Goal: Find contact information: Find contact information

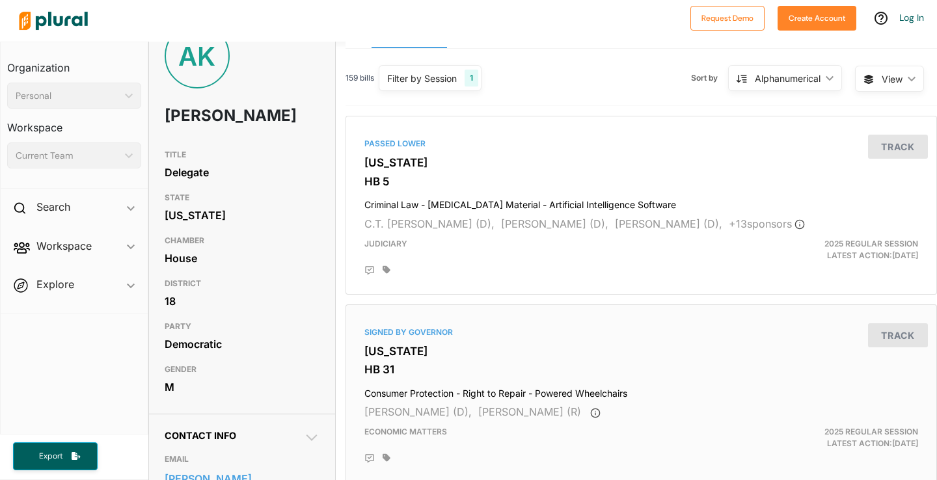
scroll to position [34, 0]
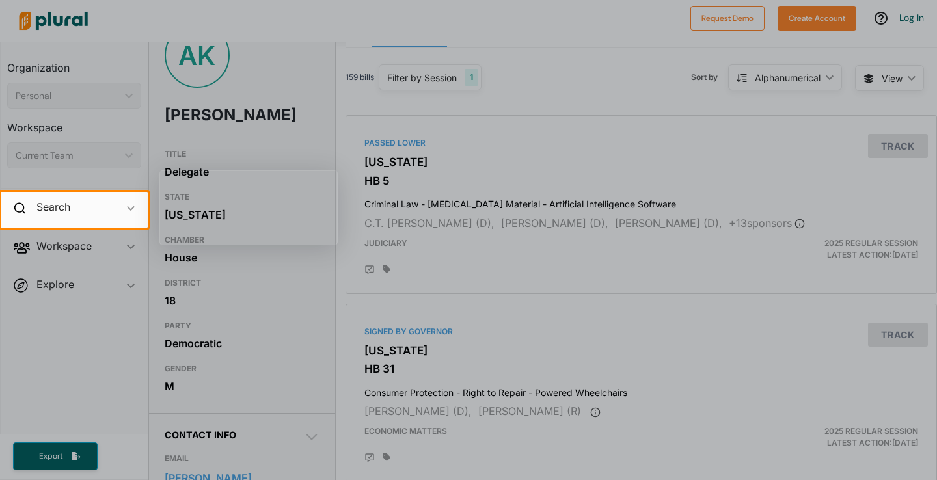
click at [313, 456] on div at bounding box center [468, 354] width 937 height 253
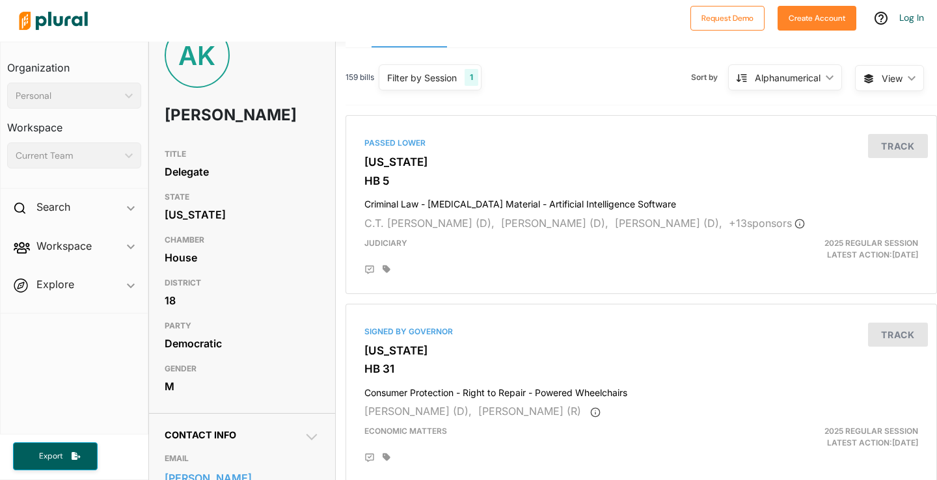
click at [310, 445] on icon at bounding box center [312, 438] width 16 height 16
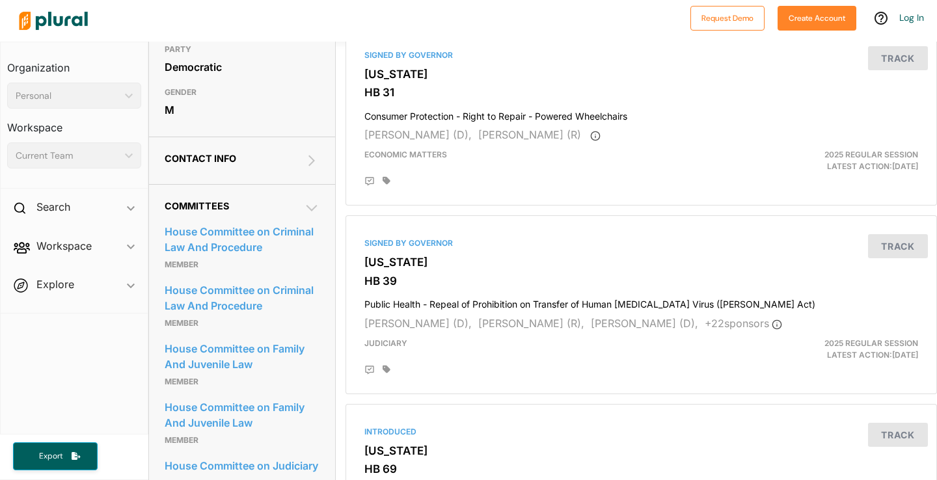
scroll to position [312, 0]
click at [310, 167] on icon at bounding box center [312, 160] width 16 height 16
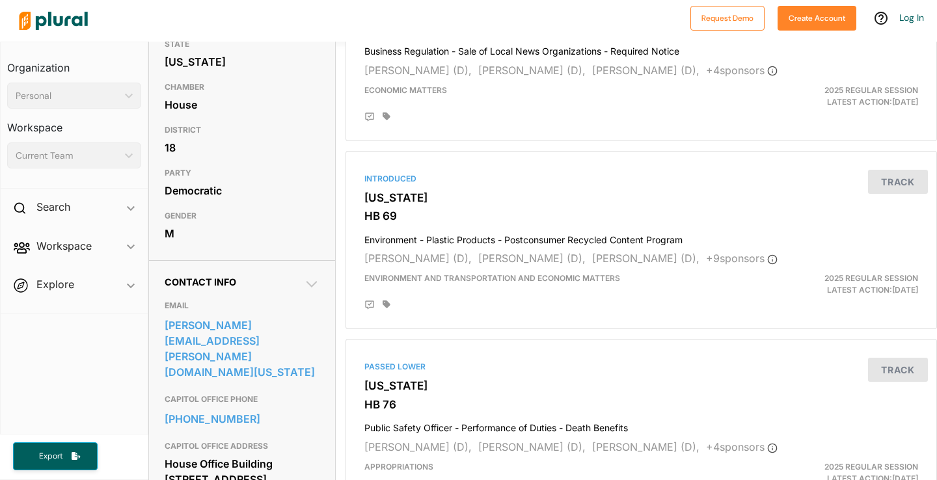
scroll to position [312, 0]
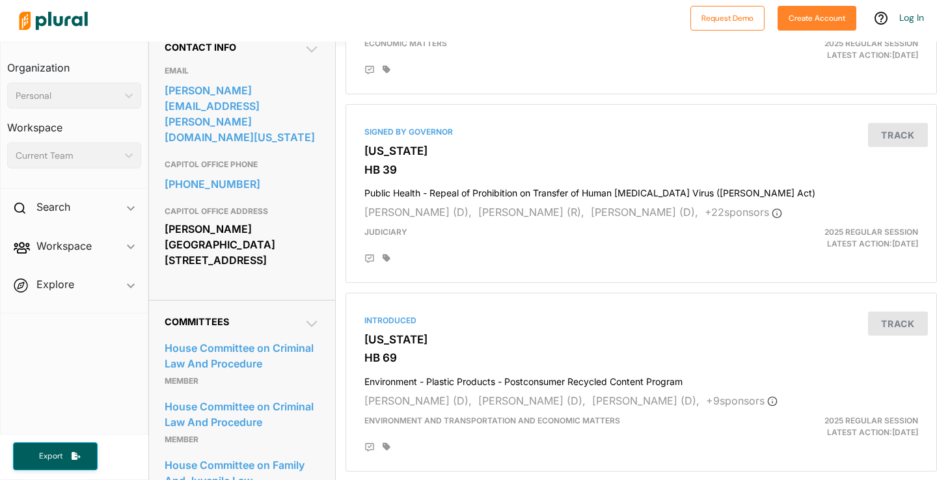
scroll to position [402, 0]
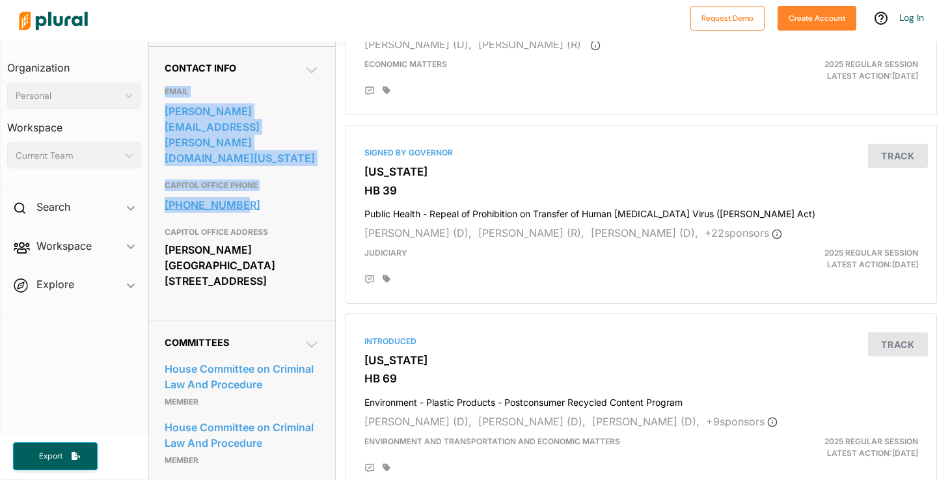
drag, startPoint x: 165, startPoint y: 115, endPoint x: 264, endPoint y: 200, distance: 131.0
click at [264, 200] on div "EMAIL aaron.kaufman@house.maryland.gov CAPITOL OFFICE PHONE 410-841-3314 CAPITO…" at bounding box center [242, 190] width 155 height 232
copy div "EMAIL aaron.kaufman@house.maryland.gov CAPITOL OFFICE PHONE 410-841-3314"
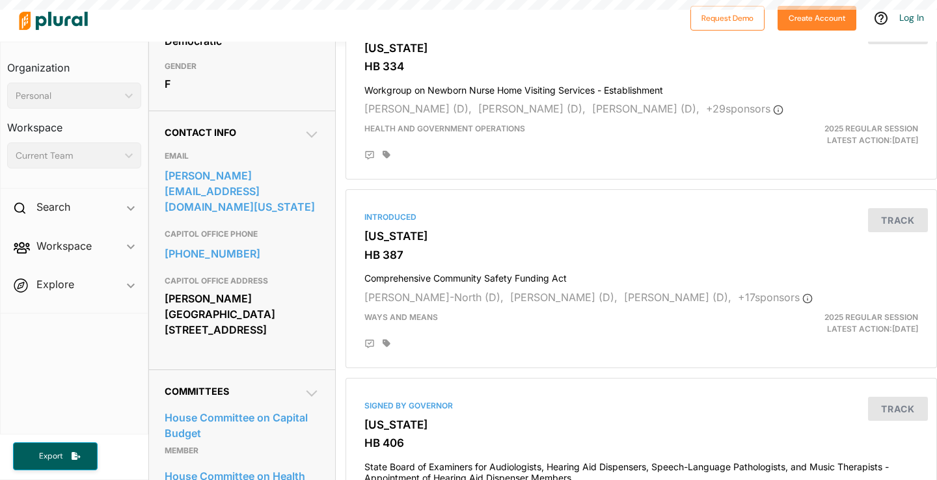
scroll to position [354, 0]
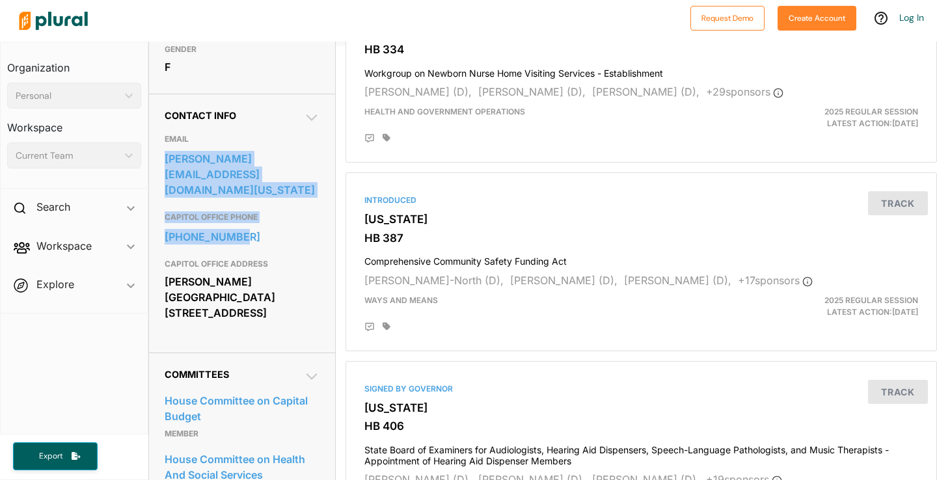
drag, startPoint x: 162, startPoint y: 172, endPoint x: 283, endPoint y: 254, distance: 146.6
click at [283, 254] on div "Contact Info EMAIL emily.shetty@house.maryland.gov CAPITOL OFFICE PHONE 410-841…" at bounding box center [242, 223] width 186 height 259
copy div "emily.shetty@house.maryland.gov CAPITOL OFFICE PHONE 410-841-3181"
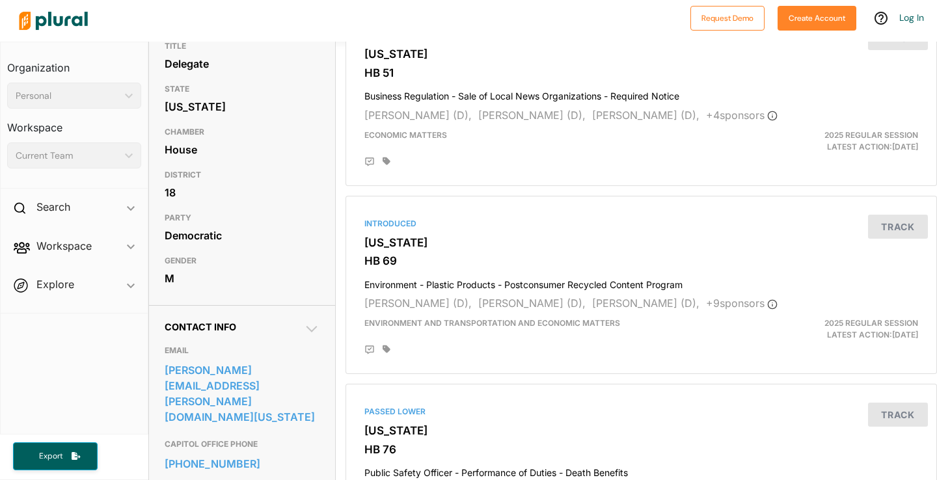
scroll to position [187, 0]
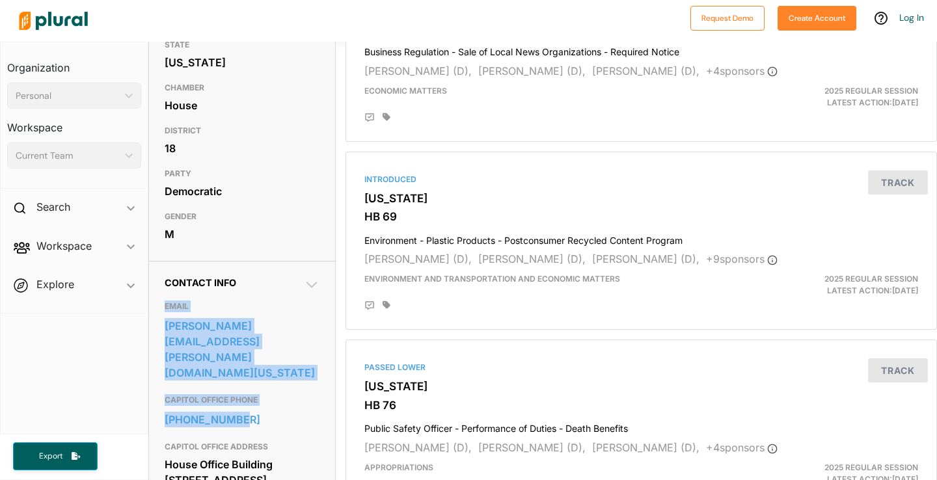
drag, startPoint x: 165, startPoint y: 336, endPoint x: 305, endPoint y: 425, distance: 165.9
click at [305, 425] on div "EMAIL jared.solomon@house.maryland.gov CAPITOL OFFICE PHONE 410-841-3130 CAPITO…" at bounding box center [242, 396] width 155 height 216
copy div "EMAIL jared.solomon@house.maryland.gov CAPITOL OFFICE PHONE 410-841-3130"
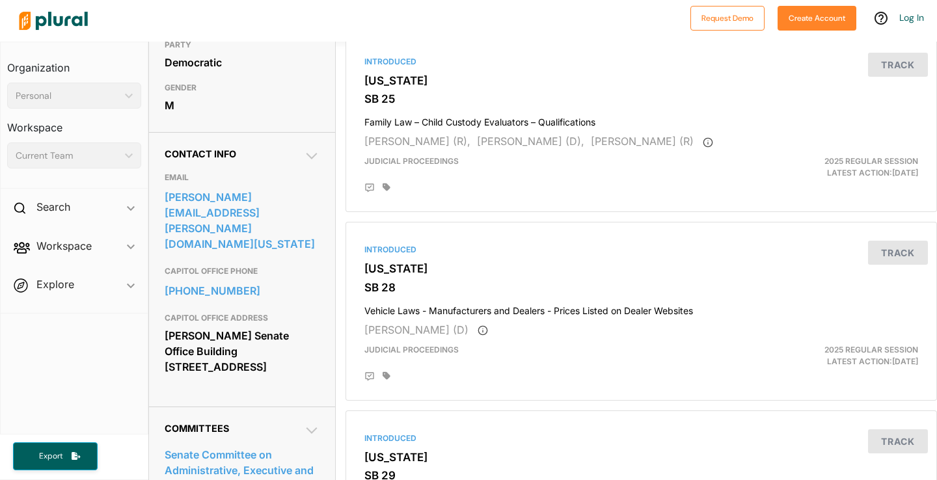
scroll to position [336, 0]
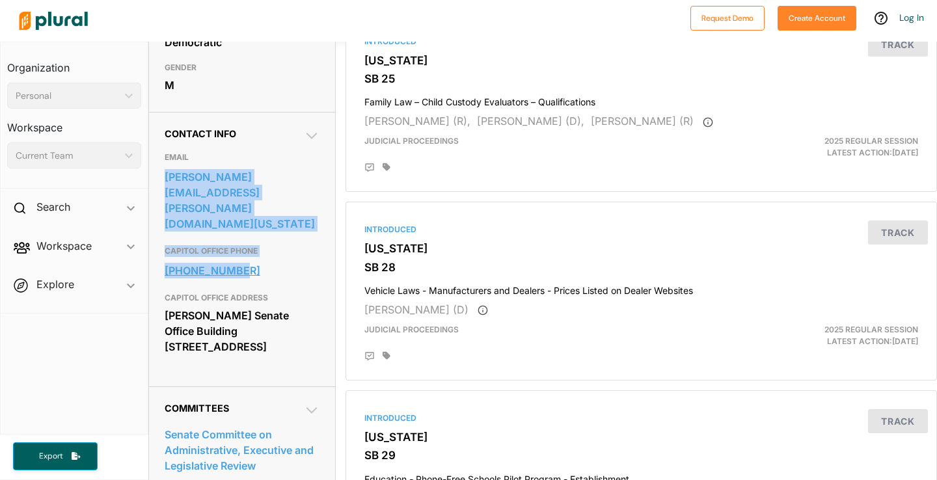
drag, startPoint x: 189, startPoint y: 184, endPoint x: 265, endPoint y: 262, distance: 109.1
click at [265, 262] on div "EMAIL [PERSON_NAME][EMAIL_ADDRESS][PERSON_NAME][DOMAIN_NAME][US_STATE] CAPITOL …" at bounding box center [242, 255] width 155 height 232
copy div "[PERSON_NAME][EMAIL_ADDRESS][PERSON_NAME][DOMAIN_NAME][US_STATE] CAPITOL OFFICE…"
